Goal: Information Seeking & Learning: Learn about a topic

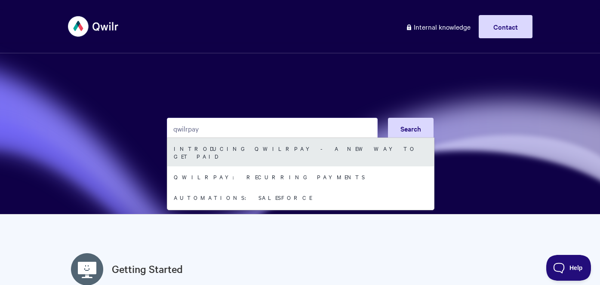
type input "qwilrpay"
click at [214, 154] on link "Introducing QwilrPay - A New Way to Get Paid" at bounding box center [300, 152] width 267 height 28
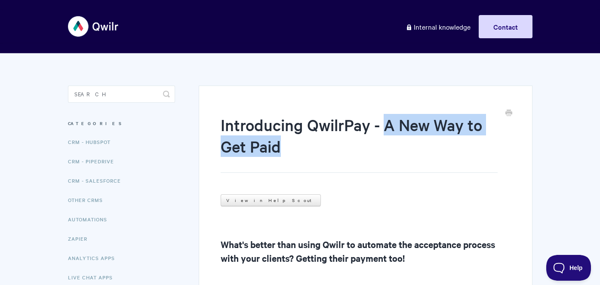
drag, startPoint x: 385, startPoint y: 124, endPoint x: 389, endPoint y: 148, distance: 23.6
click at [389, 148] on h1 "Introducing QwilrPay - A New Way to Get Paid" at bounding box center [359, 143] width 277 height 59
